Goal: Task Accomplishment & Management: Use online tool/utility

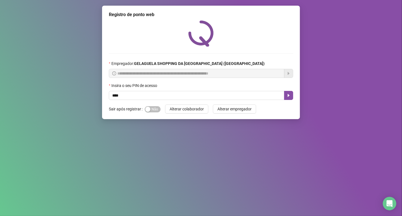
type input "*****"
click at [289, 98] on icon "caret-right" at bounding box center [288, 95] width 5 height 5
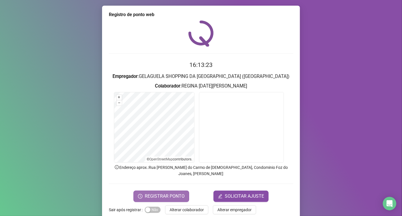
click at [162, 193] on span "REGISTRAR PONTO" at bounding box center [165, 196] width 40 height 7
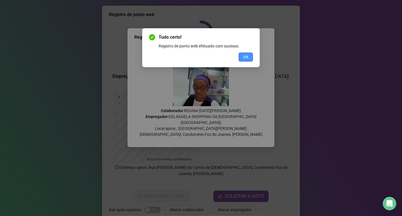
click at [246, 57] on span "OK" at bounding box center [245, 57] width 5 height 6
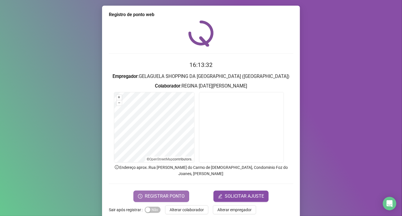
click at [173, 193] on span "REGISTRAR PONTO" at bounding box center [165, 196] width 40 height 7
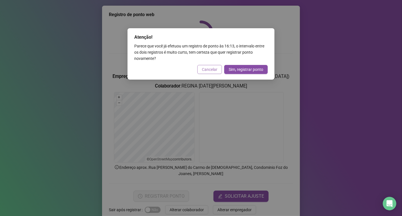
click at [214, 70] on span "Cancelar" at bounding box center [210, 69] width 16 height 6
click at [214, 70] on div "Atenção! Parece que você já efetuou um registro de ponto às 16:13 , o intervalo…" at bounding box center [201, 108] width 402 height 216
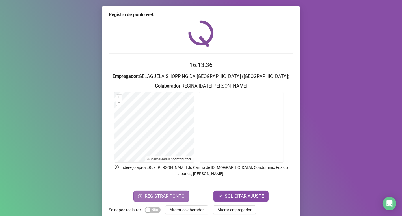
click at [176, 193] on span "REGISTRAR PONTO" at bounding box center [165, 196] width 40 height 7
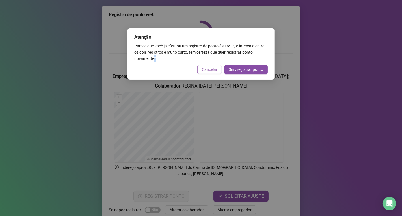
click at [210, 70] on span "Cancelar" at bounding box center [210, 69] width 16 height 6
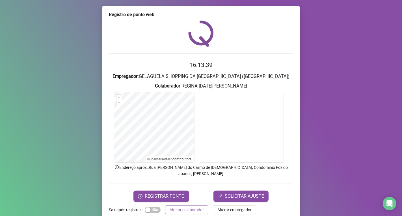
click at [197, 207] on span "Alterar colaborador" at bounding box center [187, 210] width 34 height 6
click at [197, 202] on div "Registro de ponto web 16:13:39 Empregador : GELAGUELA SHOPPING DA [GEOGRAPHIC_D…" at bounding box center [201, 108] width 402 height 216
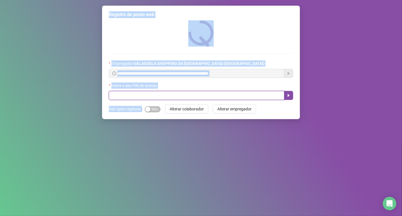
click at [141, 95] on input "text" at bounding box center [197, 95] width 176 height 9
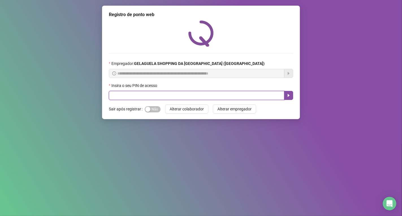
click at [141, 95] on input "text" at bounding box center [197, 95] width 176 height 9
type input "*****"
click at [288, 94] on button "button" at bounding box center [288, 95] width 9 height 9
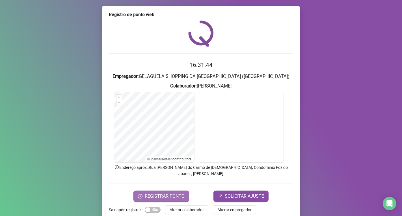
click at [149, 193] on span "REGISTRAR PONTO" at bounding box center [165, 196] width 40 height 7
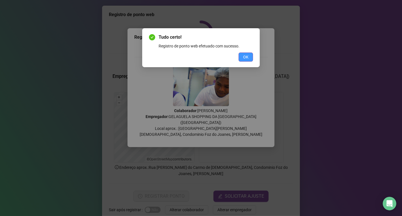
click at [246, 58] on span "OK" at bounding box center [245, 57] width 5 height 6
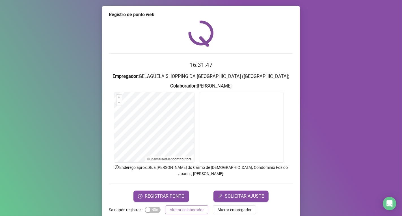
click at [195, 207] on span "Alterar colaborador" at bounding box center [187, 210] width 34 height 6
